Goal: Task Accomplishment & Management: Manage account settings

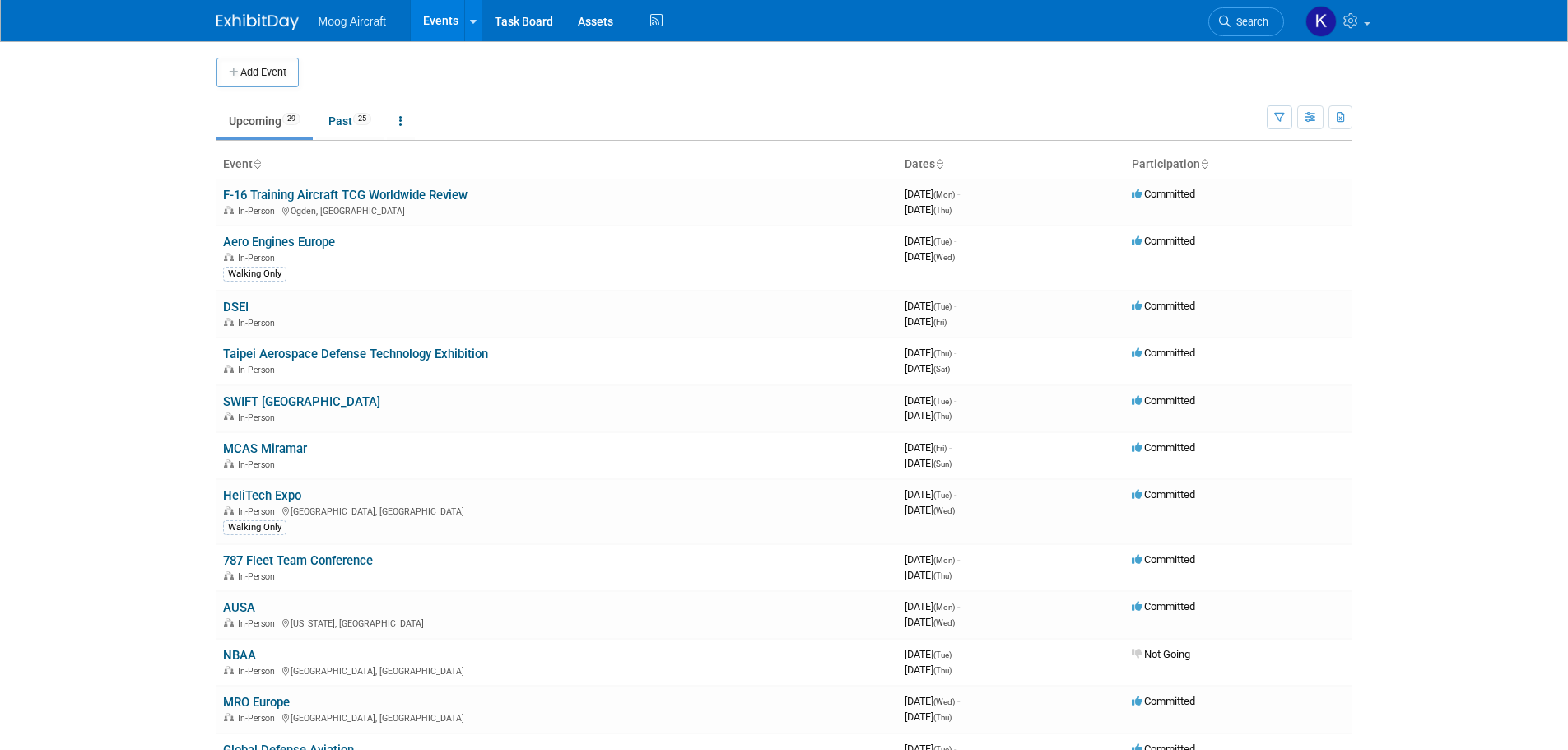
click at [243, 656] on link "NBAA" at bounding box center [239, 654] width 33 height 14
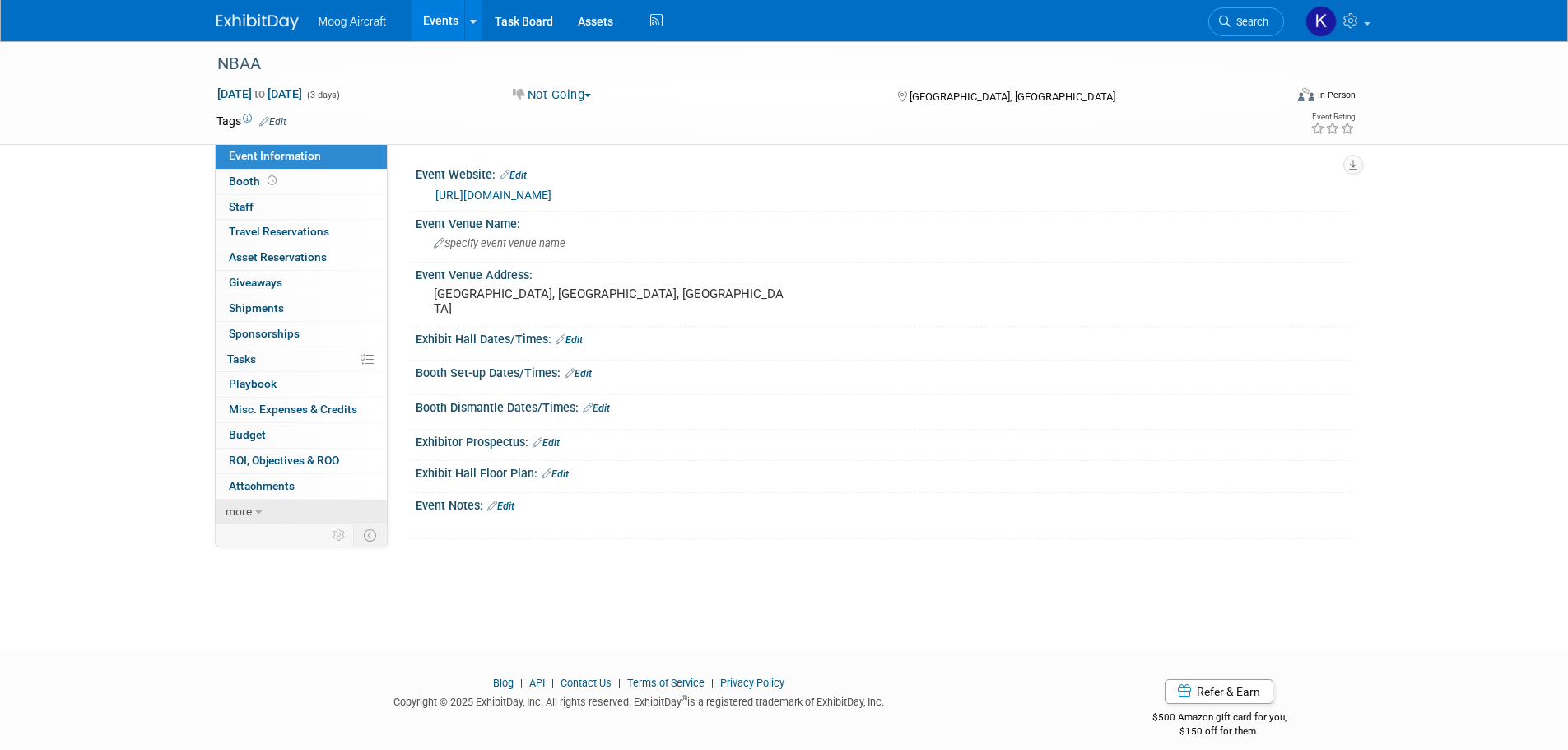
click at [274, 515] on link "more" at bounding box center [300, 512] width 171 height 25
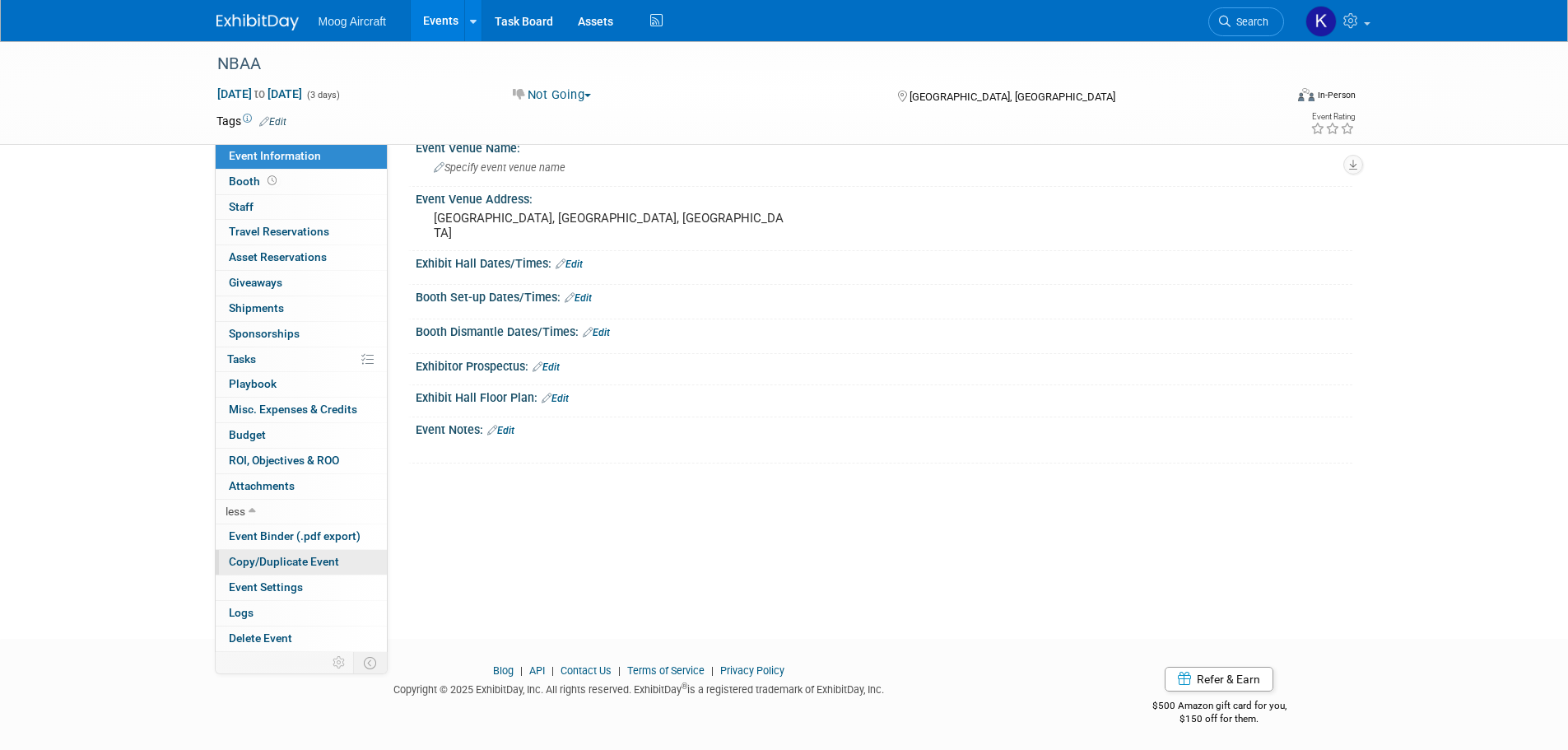
scroll to position [79, 0]
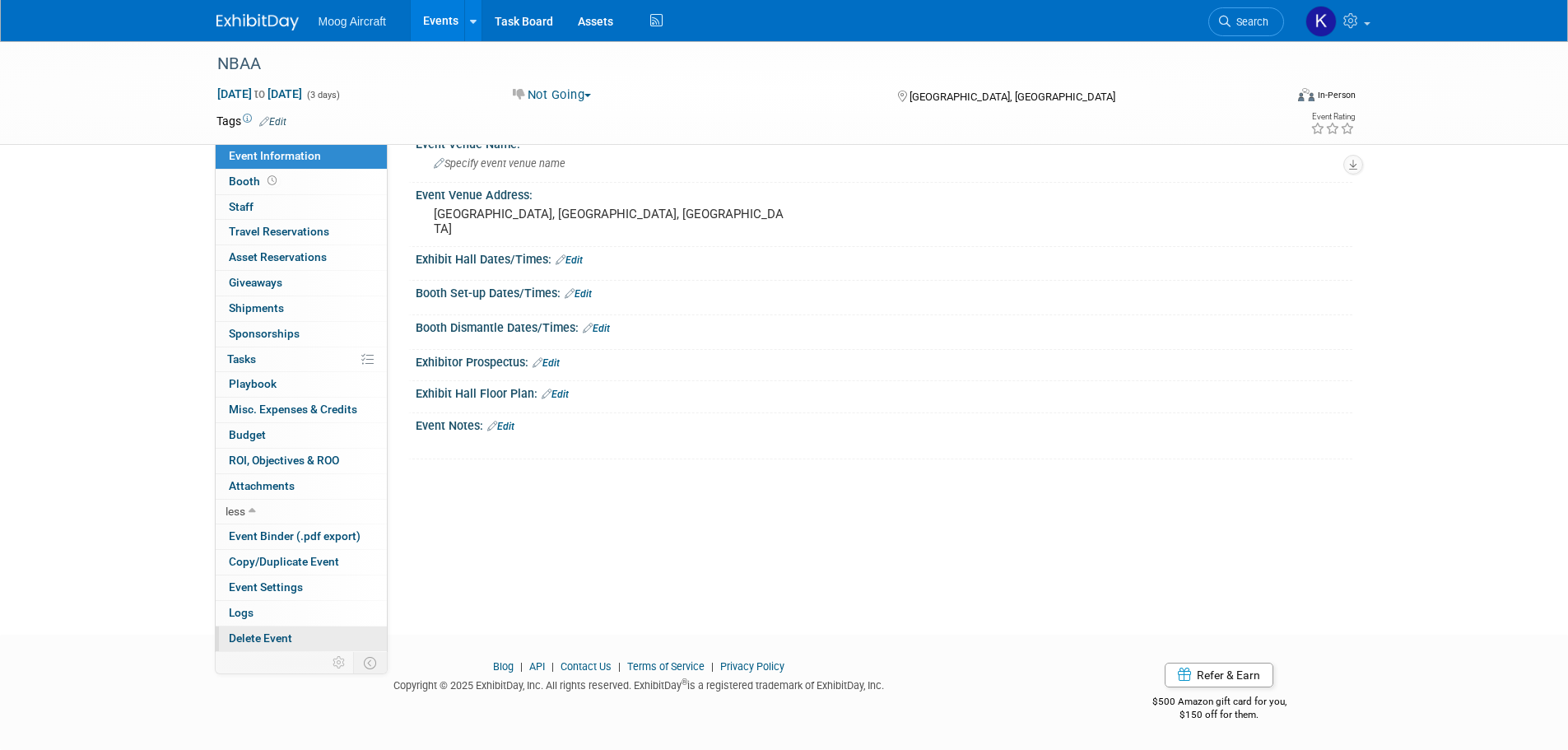
click at [281, 632] on span "Delete Event" at bounding box center [260, 638] width 63 height 13
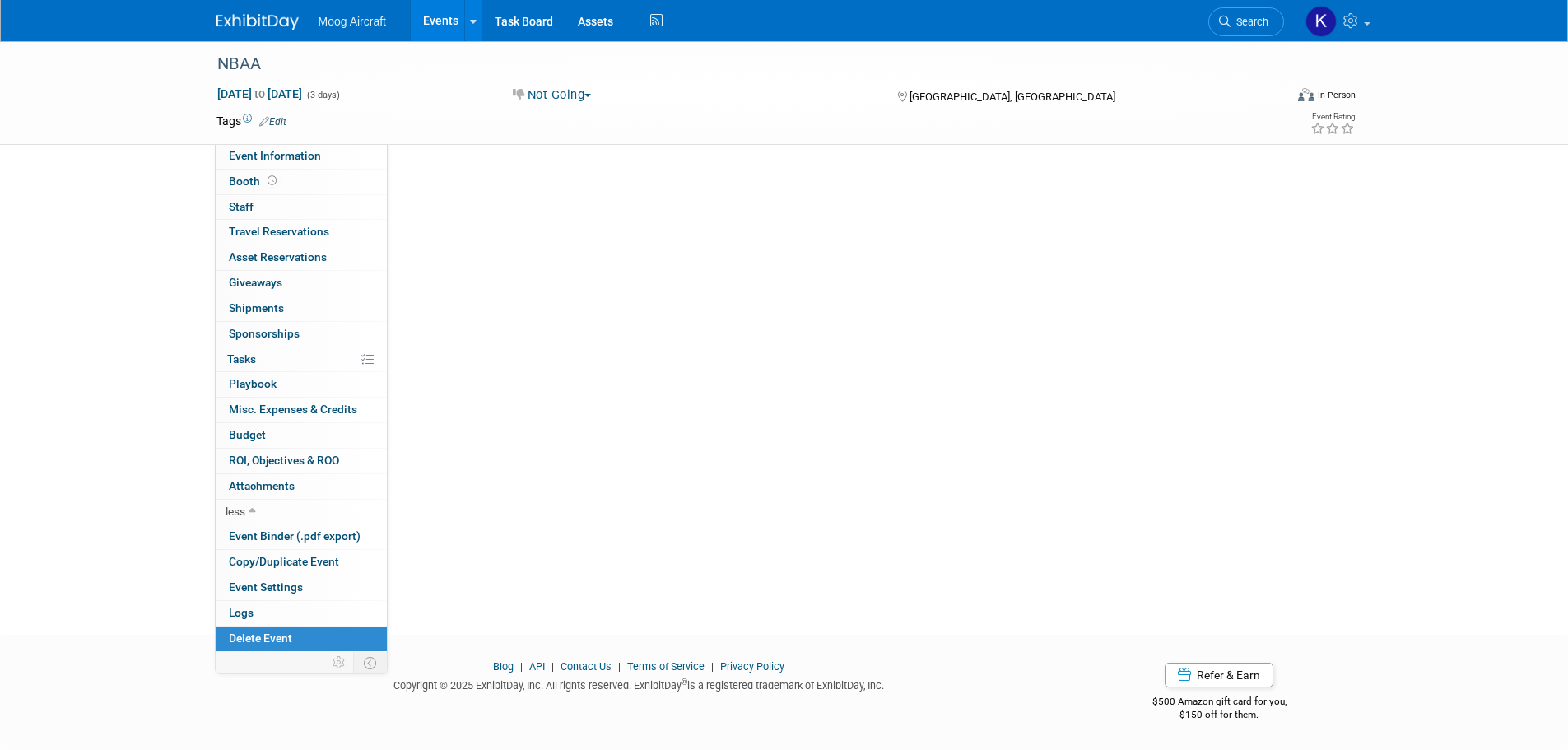
scroll to position [0, 0]
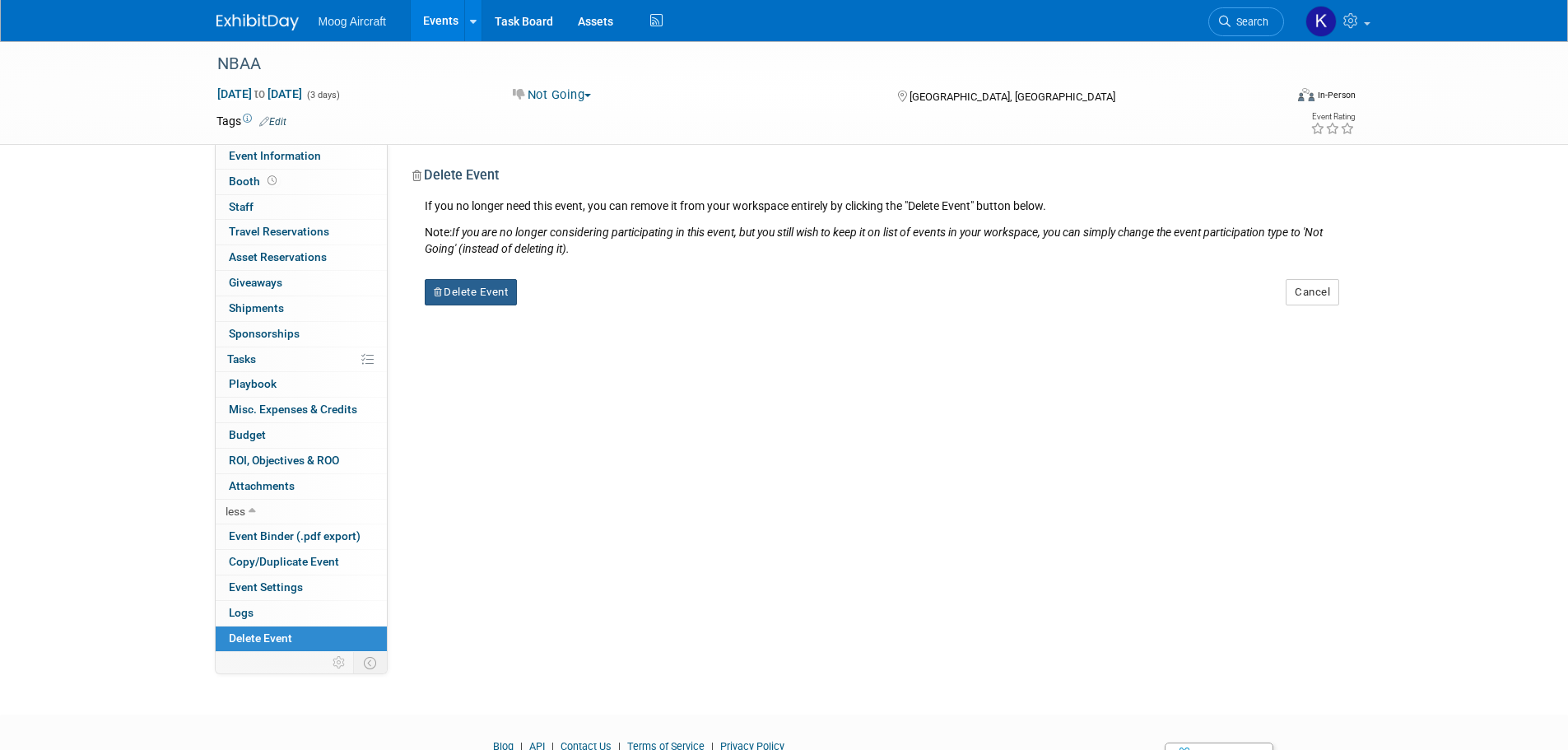
click at [484, 297] on button "Delete Event" at bounding box center [470, 293] width 93 height 27
click at [587, 299] on link "Yes" at bounding box center [575, 306] width 48 height 27
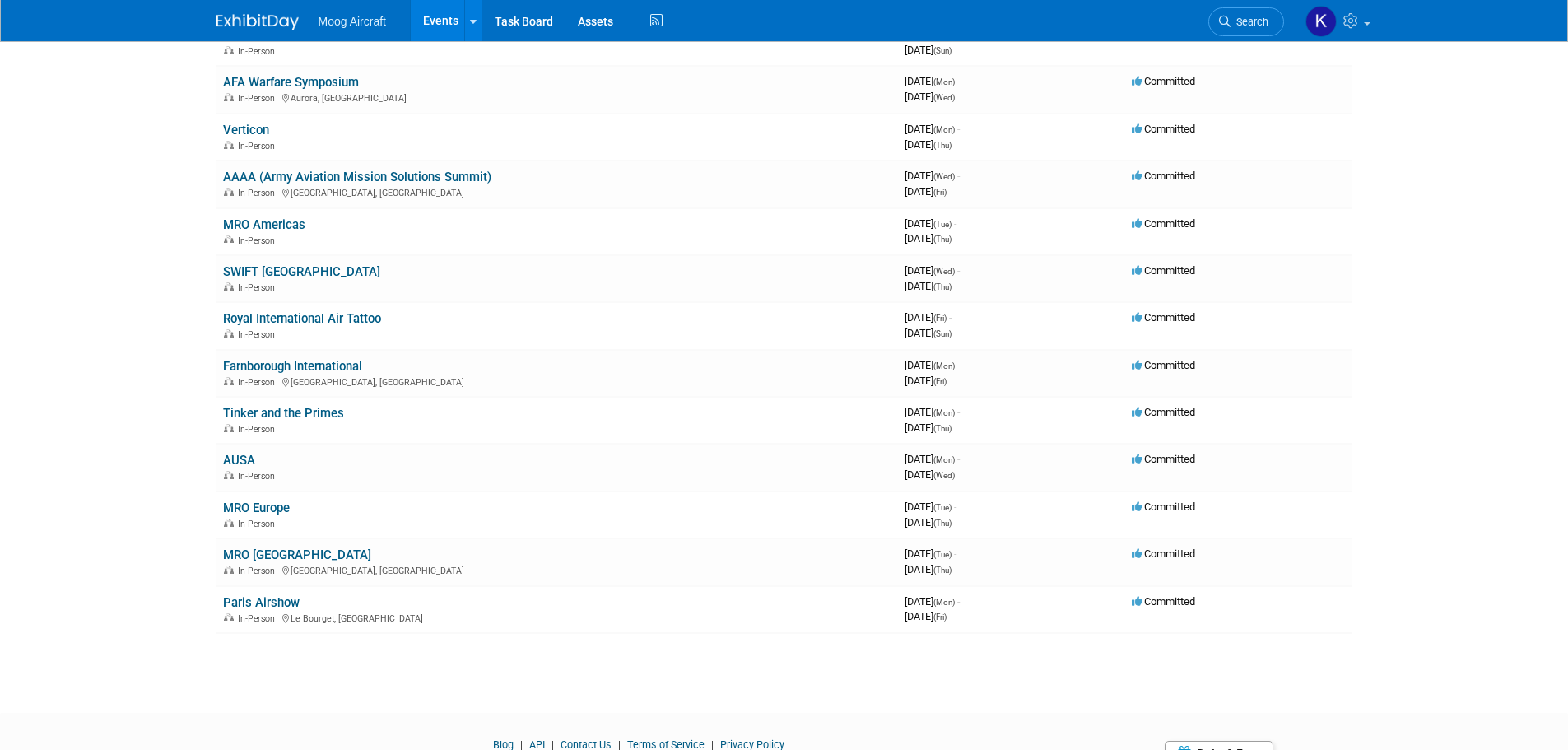
scroll to position [906, 0]
